Goal: Task Accomplishment & Management: Complete application form

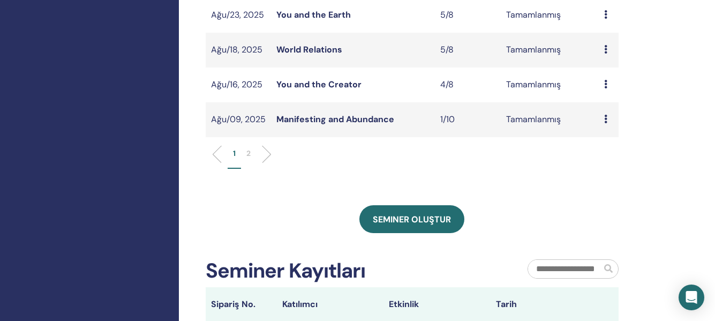
scroll to position [430, 0]
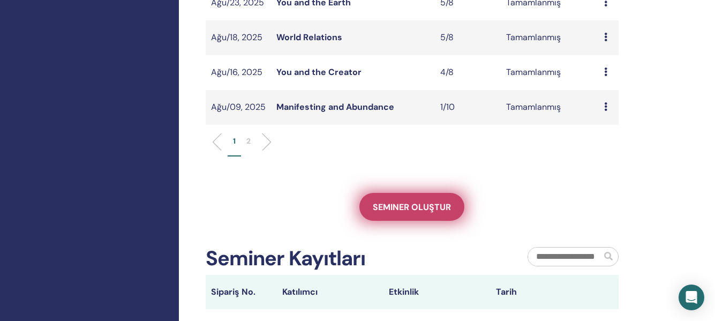
click at [424, 207] on span "Seminer oluştur" at bounding box center [412, 206] width 78 height 11
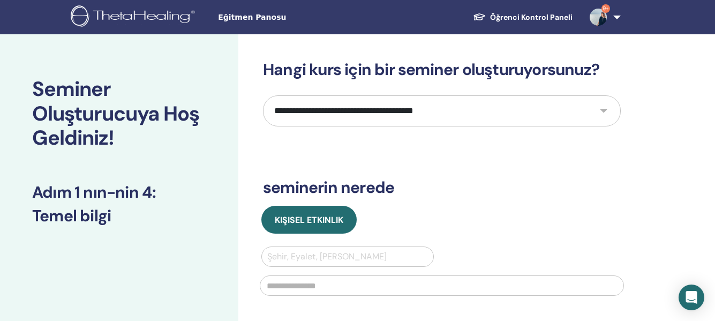
click at [589, 112] on select "**********" at bounding box center [442, 110] width 358 height 31
select select "****"
click at [263, 95] on select "**********" at bounding box center [442, 110] width 358 height 31
click at [308, 253] on div at bounding box center [347, 256] width 161 height 15
type input "********"
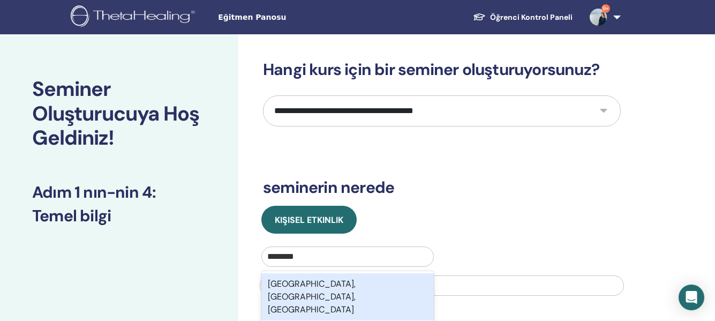
click at [321, 285] on div "Güzelbahçe, İzmir, TUR" at bounding box center [347, 296] width 172 height 47
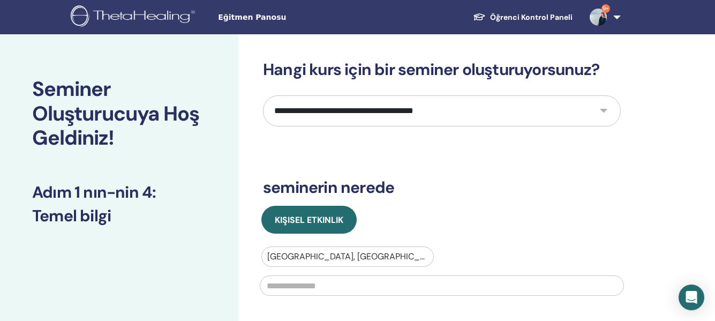
click at [297, 287] on input "text" at bounding box center [442, 285] width 364 height 20
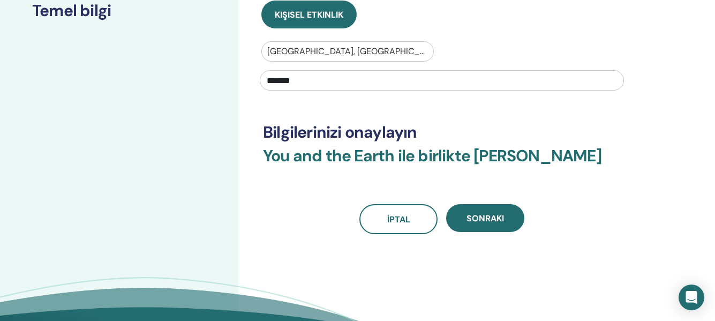
scroll to position [230, 0]
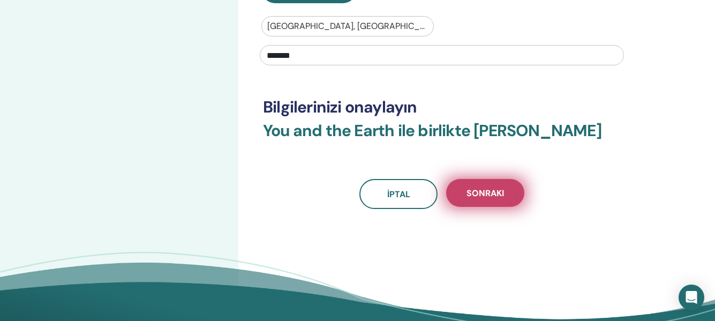
type input "*******"
click at [488, 192] on span "Sonraki" at bounding box center [484, 192] width 37 height 11
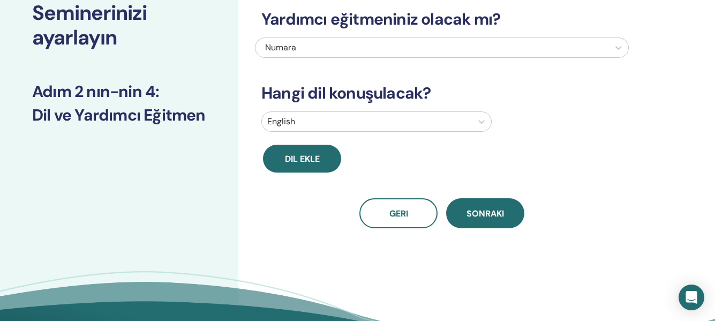
scroll to position [0, 0]
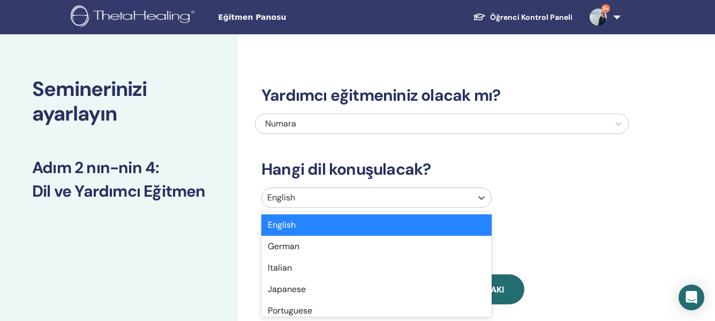
click at [347, 195] on div at bounding box center [366, 197] width 199 height 15
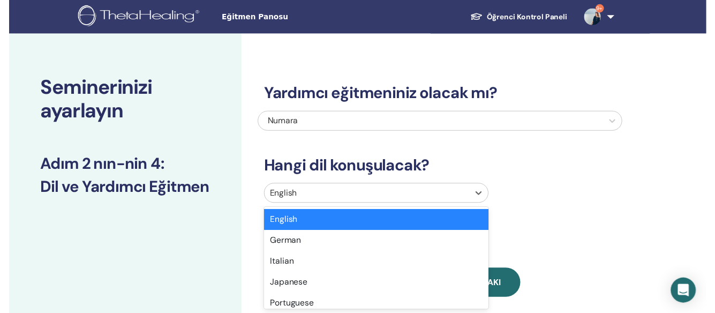
scroll to position [56, 0]
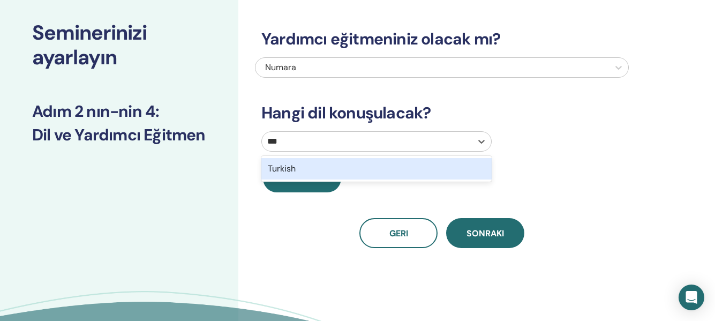
type input "****"
click at [326, 164] on div "Turkish" at bounding box center [376, 168] width 230 height 21
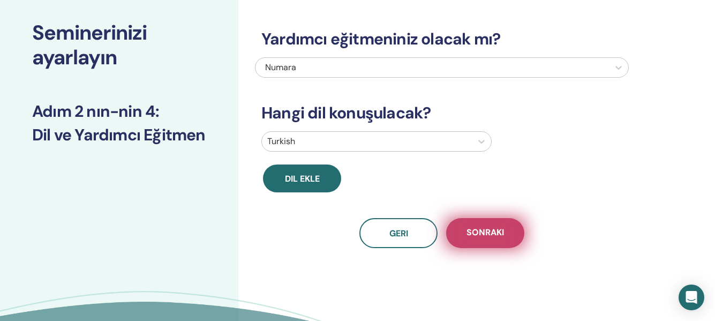
click at [476, 234] on span "Sonraki" at bounding box center [484, 232] width 37 height 13
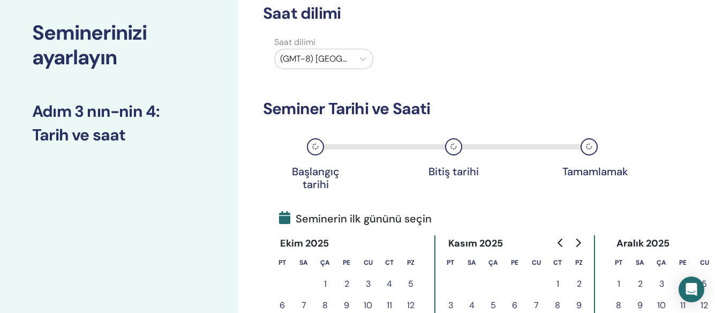
click at [321, 58] on div at bounding box center [314, 58] width 68 height 15
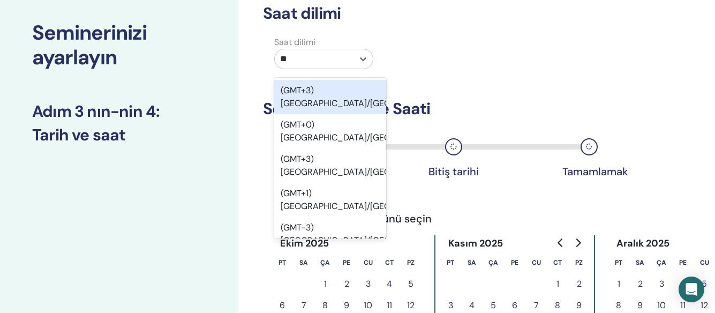
type input "***"
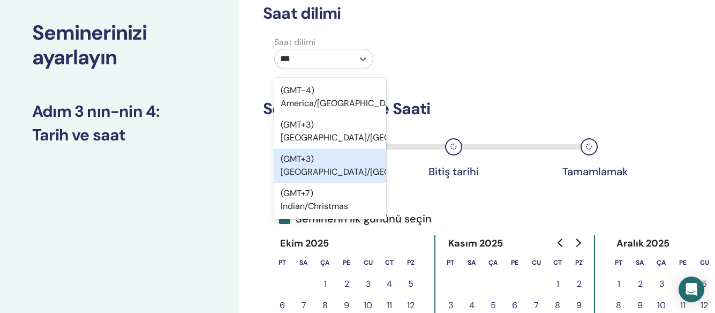
click at [332, 153] on div "(GMT+3) Europe/Istanbul" at bounding box center [330, 165] width 112 height 34
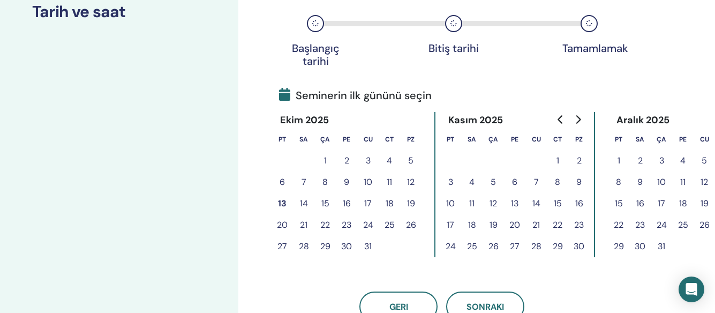
scroll to position [191, 0]
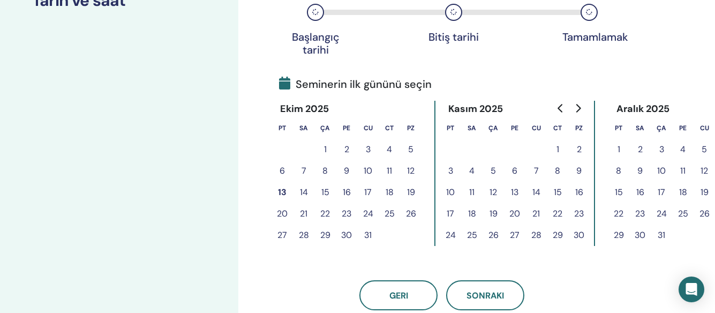
click at [281, 194] on button "13" at bounding box center [281, 191] width 21 height 21
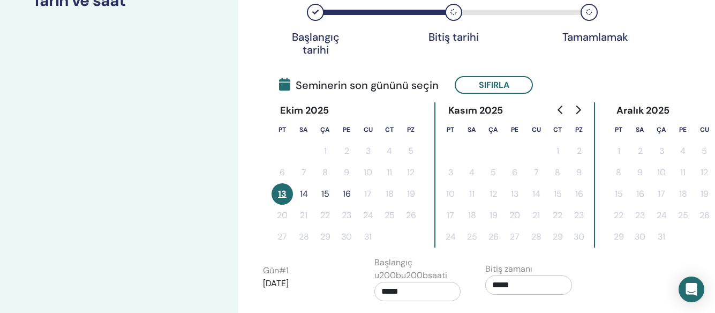
click at [305, 195] on button "14" at bounding box center [303, 193] width 21 height 21
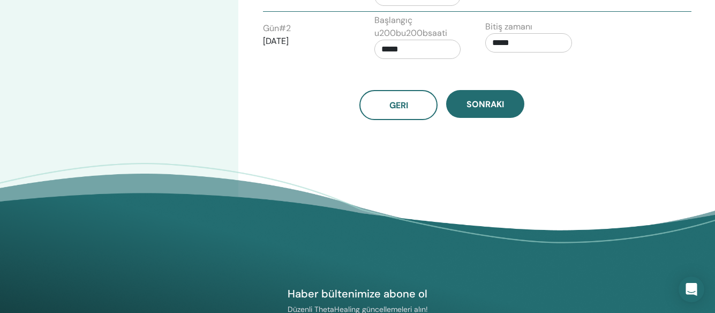
scroll to position [487, 0]
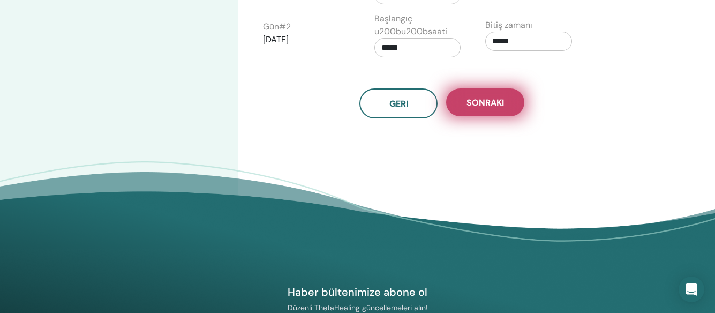
click at [472, 103] on span "Sonraki" at bounding box center [484, 102] width 37 height 11
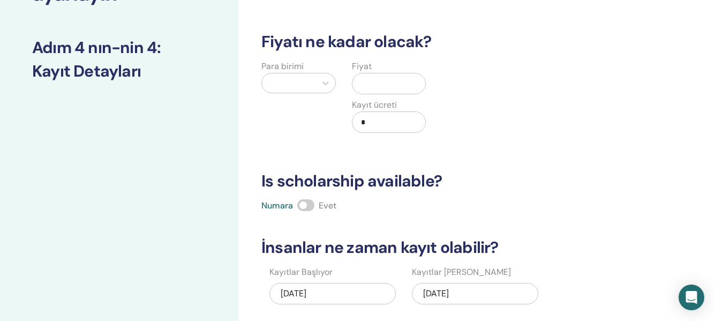
scroll to position [117, 0]
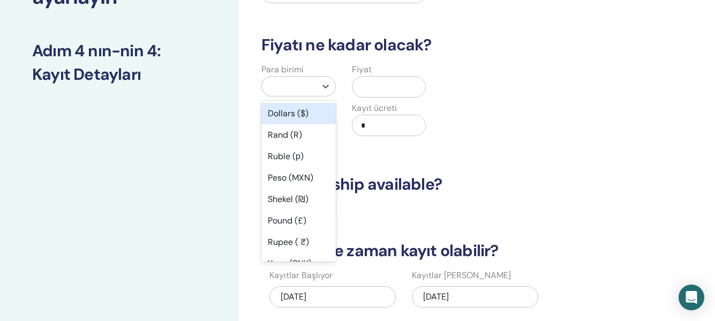
click at [296, 87] on div at bounding box center [288, 86] width 43 height 15
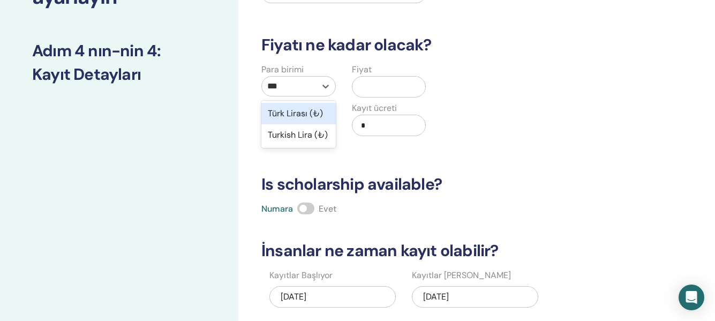
type input "****"
click at [308, 115] on div "Türk Lirası (₺)" at bounding box center [298, 113] width 74 height 21
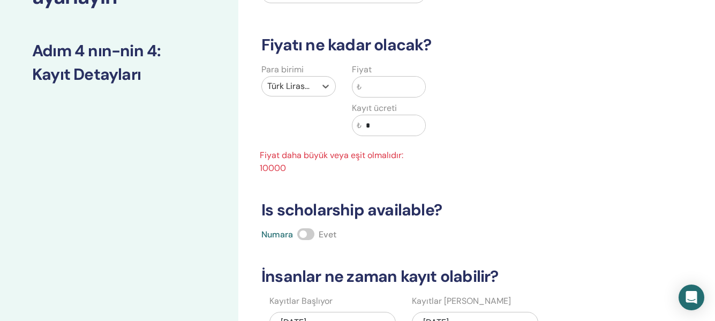
click at [371, 89] on input "text" at bounding box center [393, 87] width 64 height 20
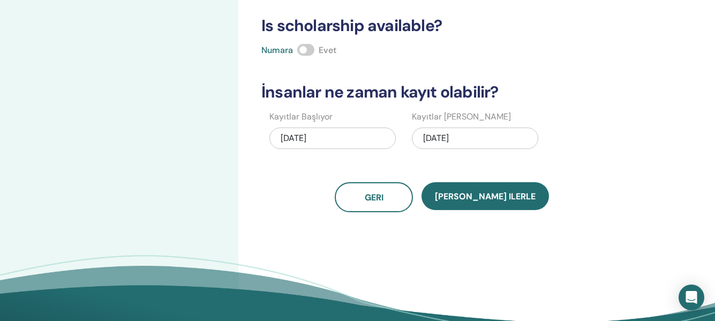
scroll to position [291, 0]
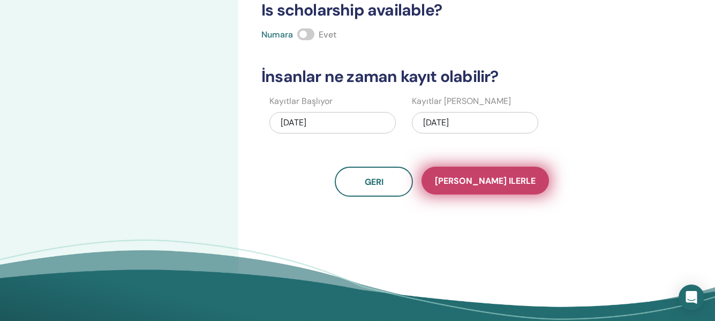
type input "*****"
click at [504, 178] on span "Kaydet ilerle" at bounding box center [485, 180] width 101 height 11
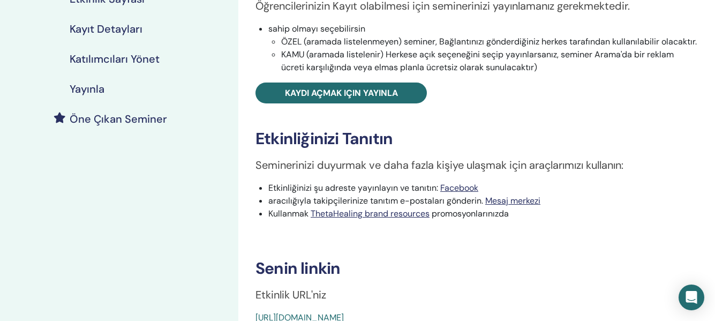
scroll to position [205, 0]
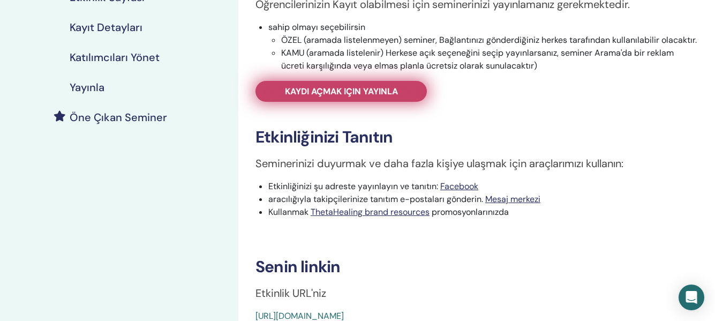
click at [377, 91] on span "Kaydı açmak için yayınla" at bounding box center [341, 91] width 113 height 11
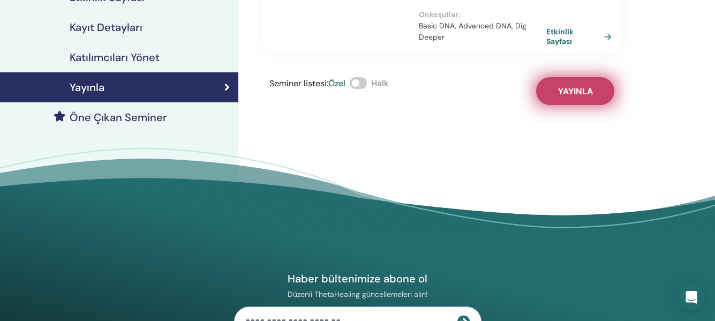
click at [579, 93] on span "Yayınla" at bounding box center [575, 91] width 35 height 11
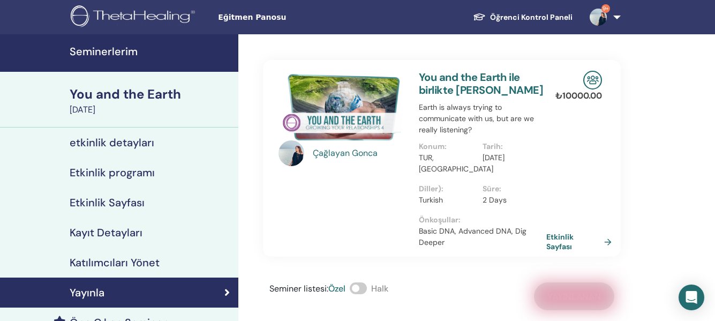
click at [110, 53] on h4 "Seminerlerim" at bounding box center [151, 51] width 162 height 13
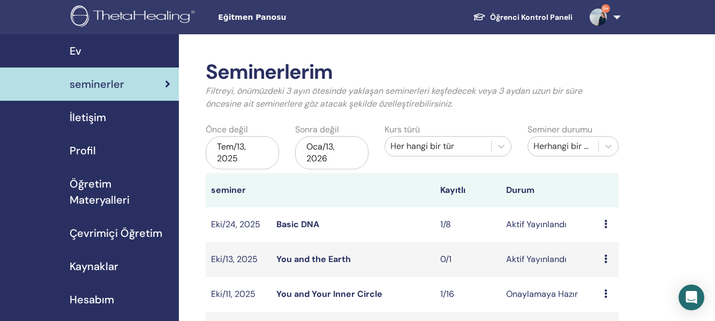
click at [326, 261] on link "You and the Earth" at bounding box center [313, 258] width 74 height 11
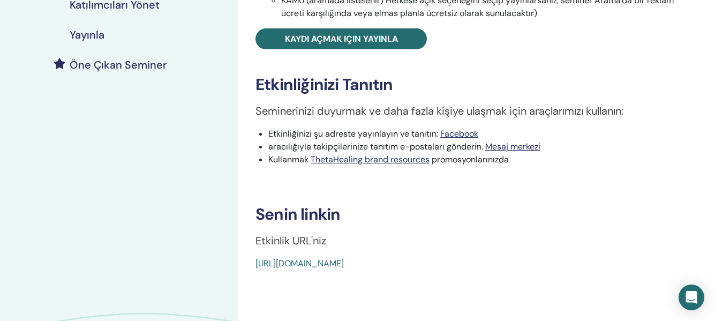
scroll to position [266, 0]
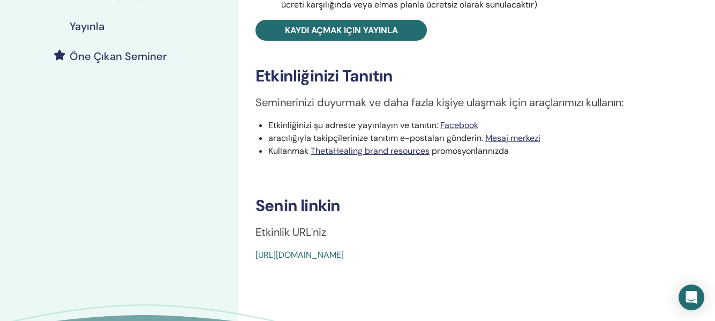
drag, startPoint x: 499, startPoint y: 252, endPoint x: 240, endPoint y: 268, distance: 259.5
click at [240, 268] on div "You and the Earth Etkinlik tipi Şahsen Etkinlik Durumu Aktif Yayınlandı Kayıtla…" at bounding box center [476, 89] width 476 height 643
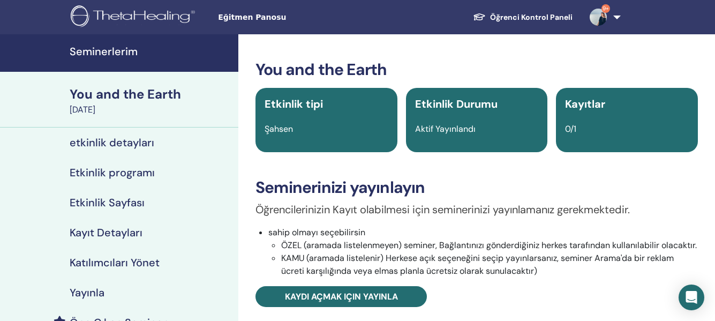
click at [106, 50] on h4 "Seminerlerim" at bounding box center [151, 51] width 162 height 13
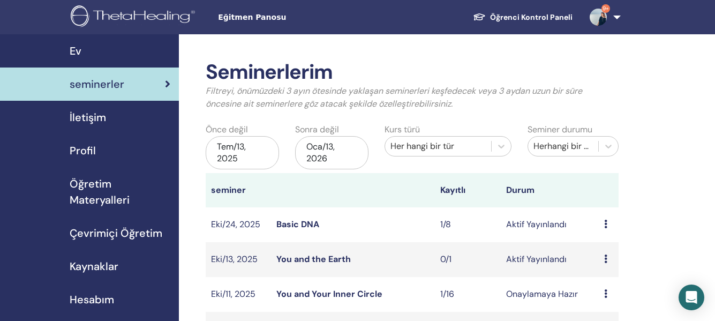
scroll to position [27, 0]
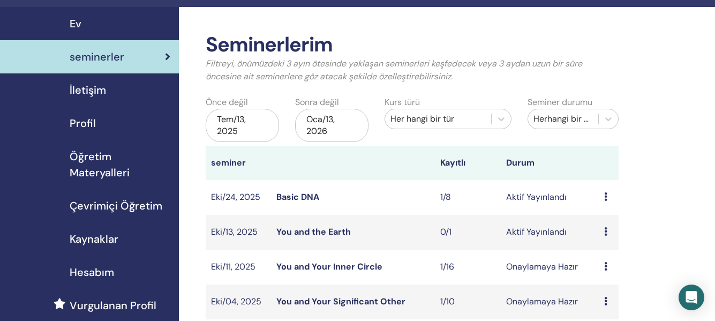
click at [606, 269] on icon at bounding box center [605, 266] width 3 height 9
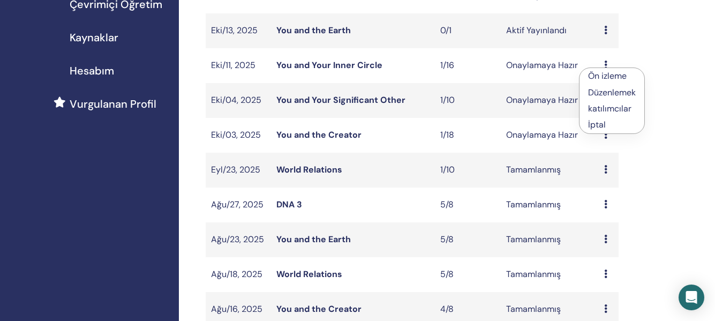
scroll to position [235, 0]
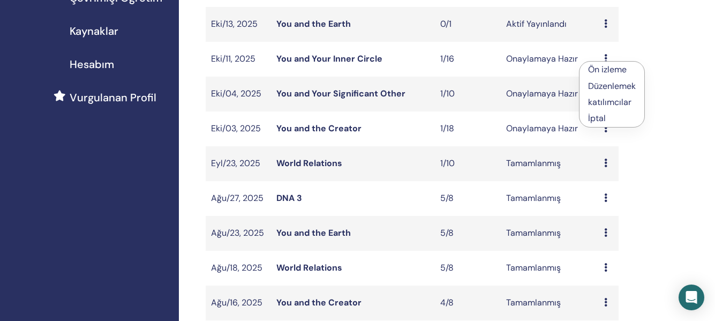
click at [323, 59] on link "You and Your Inner Circle" at bounding box center [329, 58] width 106 height 11
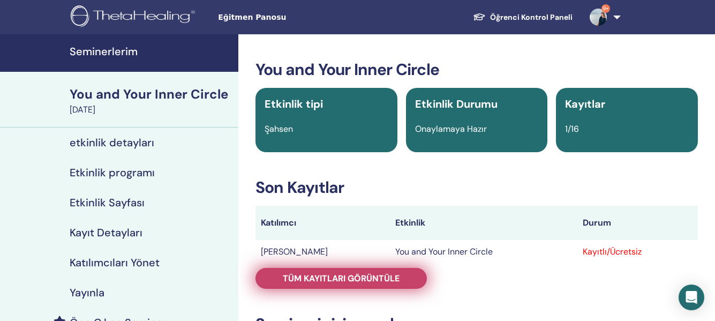
click at [384, 280] on span "Tüm kayıtları görüntüle" at bounding box center [341, 277] width 117 height 11
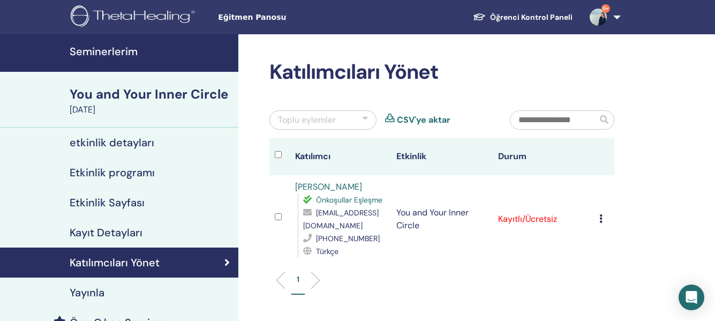
click at [601, 218] on icon at bounding box center [600, 218] width 3 height 9
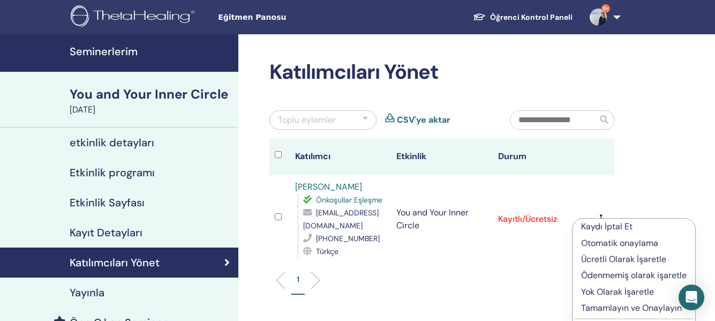
click at [609, 305] on p "Tamamlayın ve Onaylayın" at bounding box center [633, 307] width 105 height 13
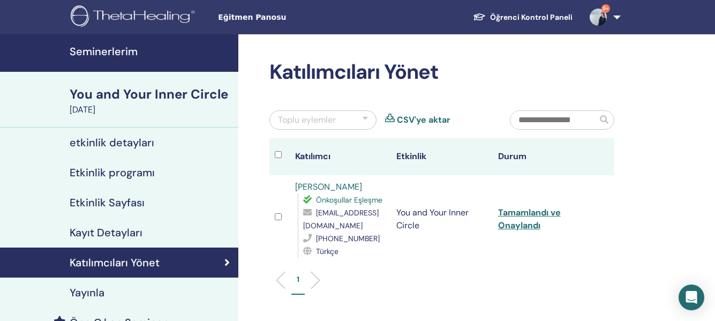
click at [609, 305] on div "Katılımcıları Yönet Toplu eylemler CSV'ye aktar Katılımcı Etkinlik Durum Azize …" at bounding box center [476, 244] width 476 height 421
click at [527, 213] on link "Tamamlandı ve Onaylandı" at bounding box center [529, 219] width 63 height 24
click at [125, 50] on h4 "Seminerlerim" at bounding box center [151, 51] width 162 height 13
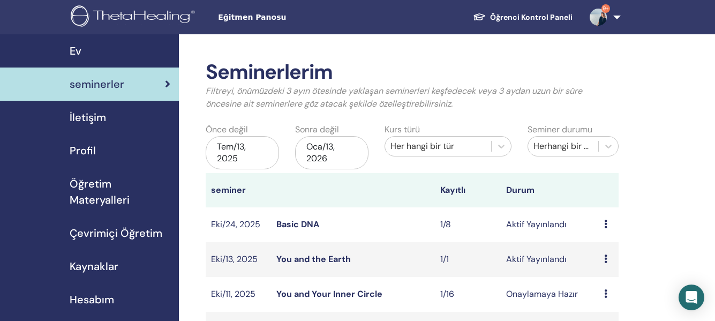
click at [342, 259] on link "You and the Earth" at bounding box center [313, 258] width 74 height 11
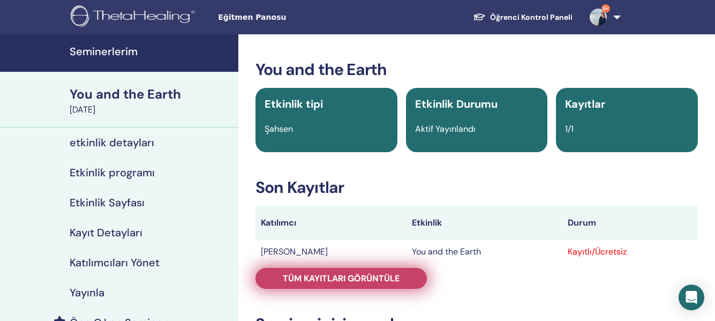
click at [381, 282] on span "Tüm kayıtları görüntüle" at bounding box center [341, 277] width 117 height 11
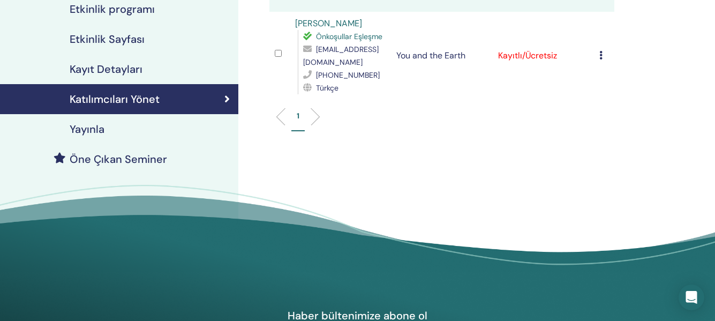
scroll to position [174, 0]
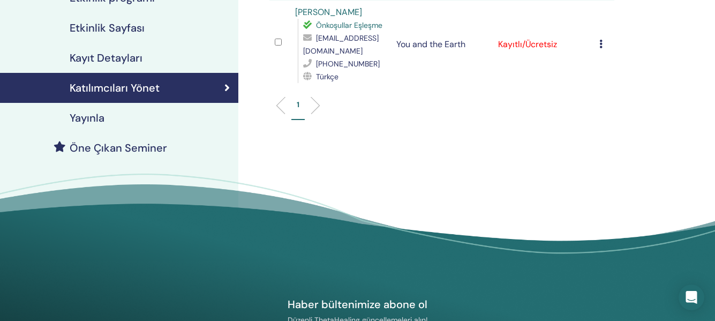
click at [601, 44] on icon at bounding box center [600, 44] width 3 height 9
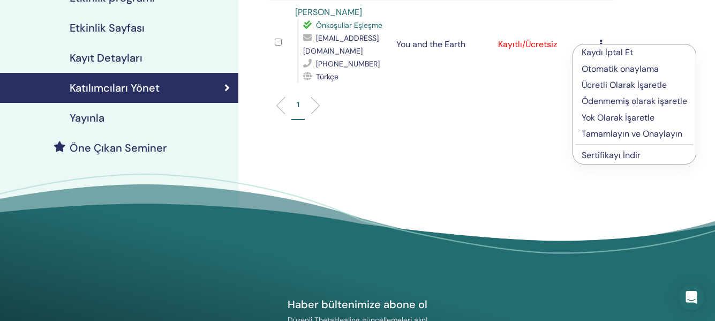
click at [636, 134] on p "Tamamlayın ve Onaylayın" at bounding box center [633, 133] width 105 height 13
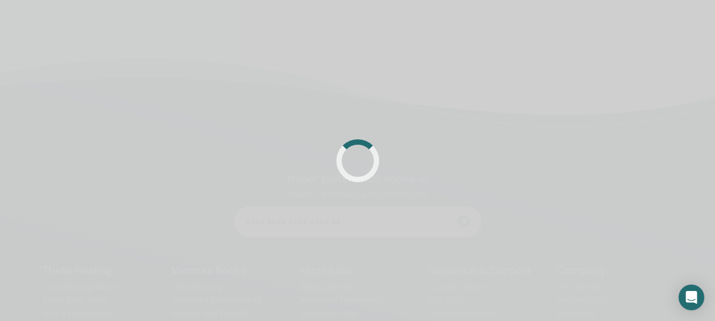
scroll to position [174, 0]
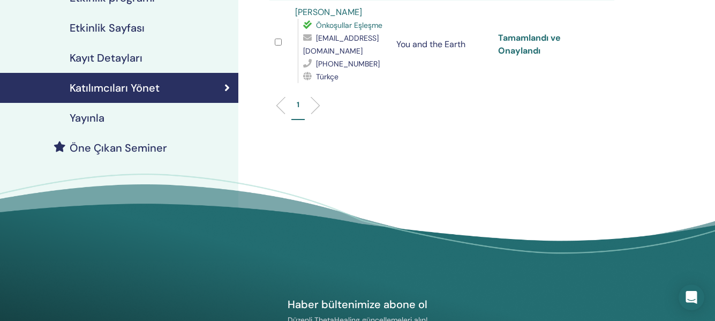
click at [531, 39] on link "Tamamlandı ve Onaylandı" at bounding box center [529, 44] width 63 height 24
